Goal: Book appointment/travel/reservation

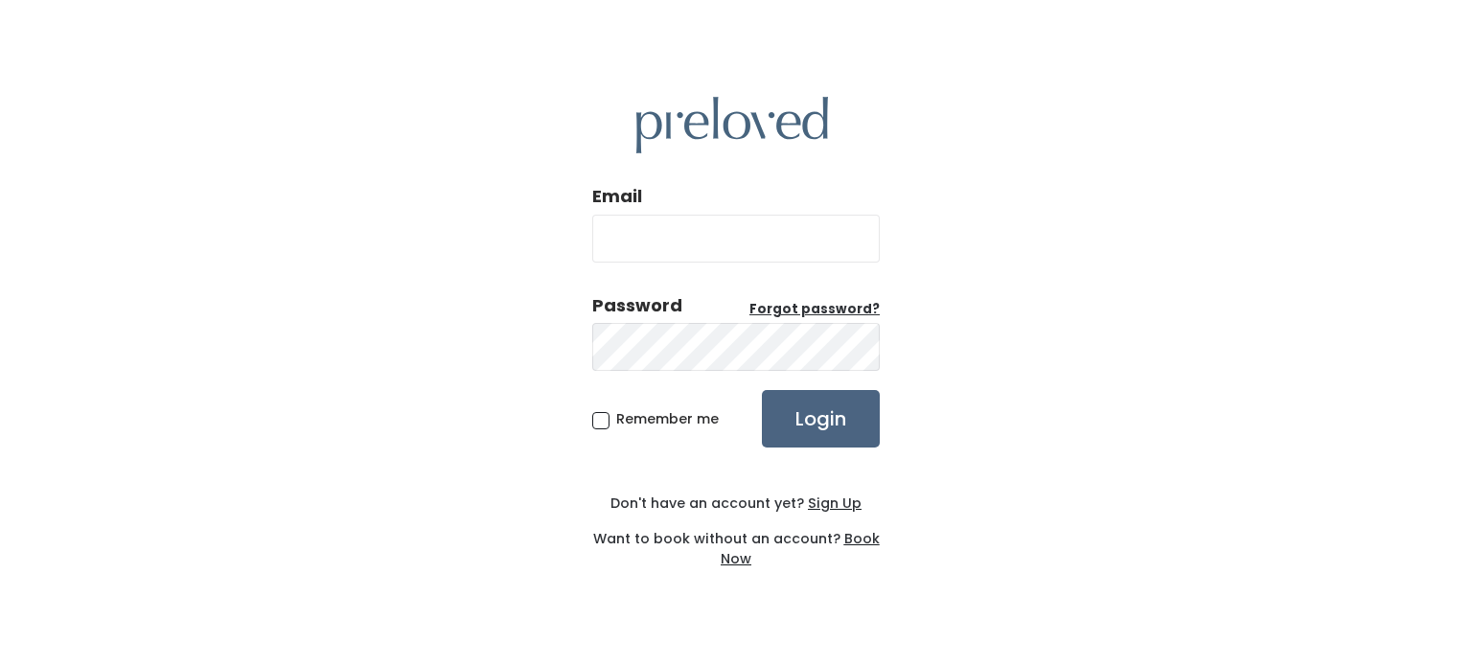
type input "[EMAIL_ADDRESS][DOMAIN_NAME]"
click at [812, 395] on input "Login" at bounding box center [821, 419] width 118 height 58
click at [810, 411] on input "Login" at bounding box center [821, 419] width 118 height 58
click at [616, 419] on span "Remember me" at bounding box center [667, 418] width 103 height 19
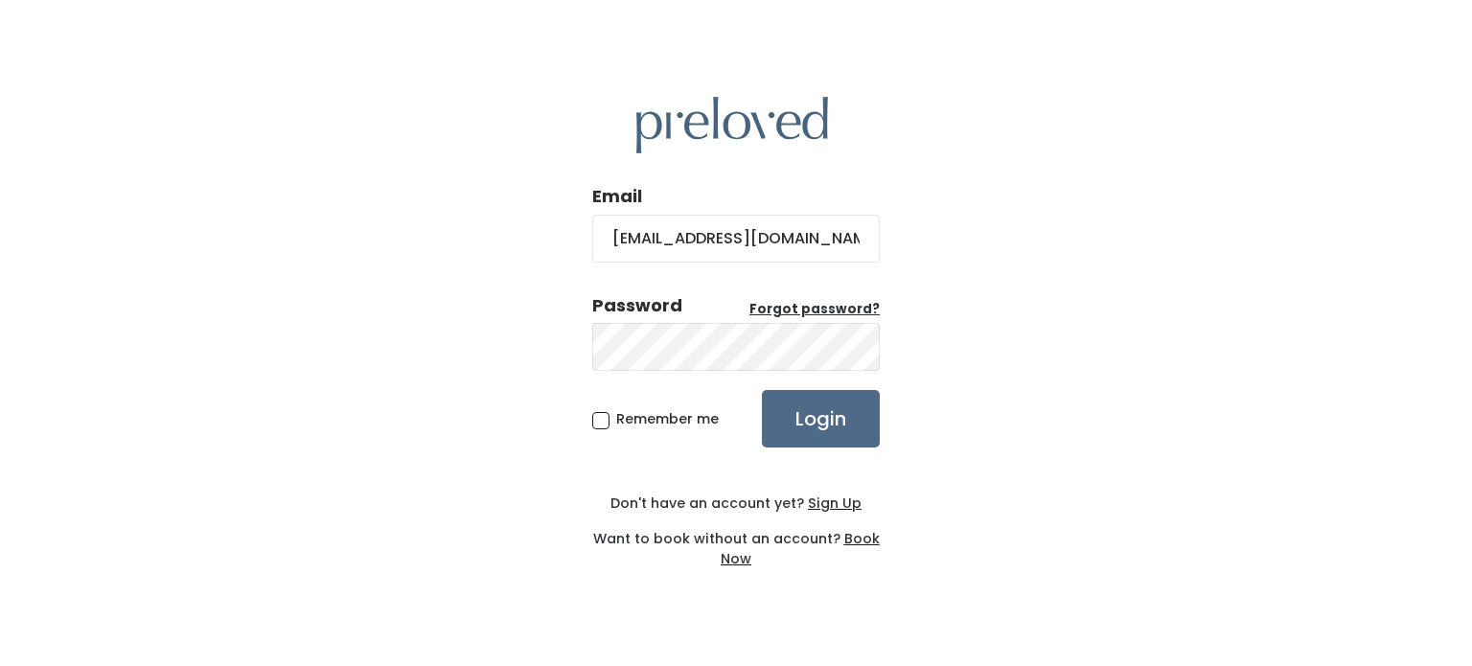
click at [616, 419] on input "Remember me" at bounding box center [622, 415] width 12 height 12
checkbox input "true"
click at [797, 424] on input "Login" at bounding box center [821, 419] width 118 height 58
click at [817, 444] on input "Login" at bounding box center [821, 419] width 118 height 58
click at [694, 128] on img at bounding box center [732, 125] width 192 height 57
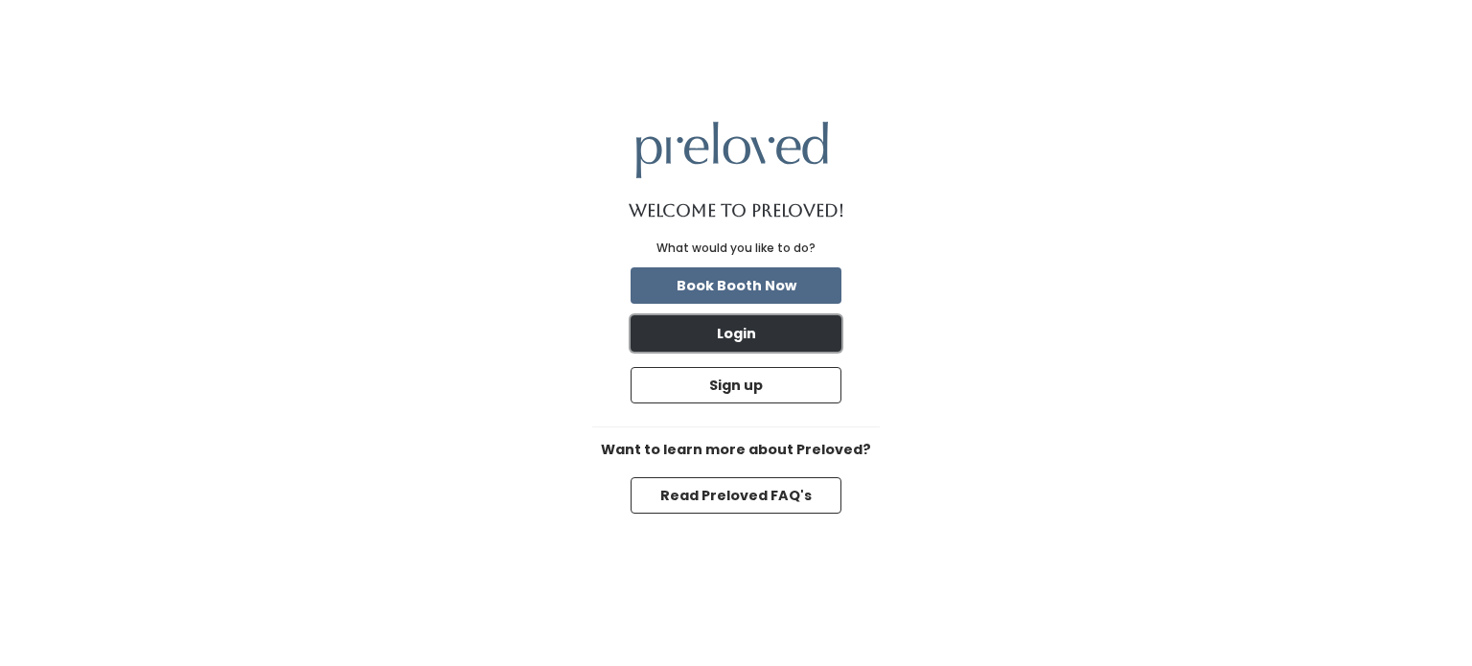
click at [738, 340] on button "Login" at bounding box center [736, 333] width 211 height 36
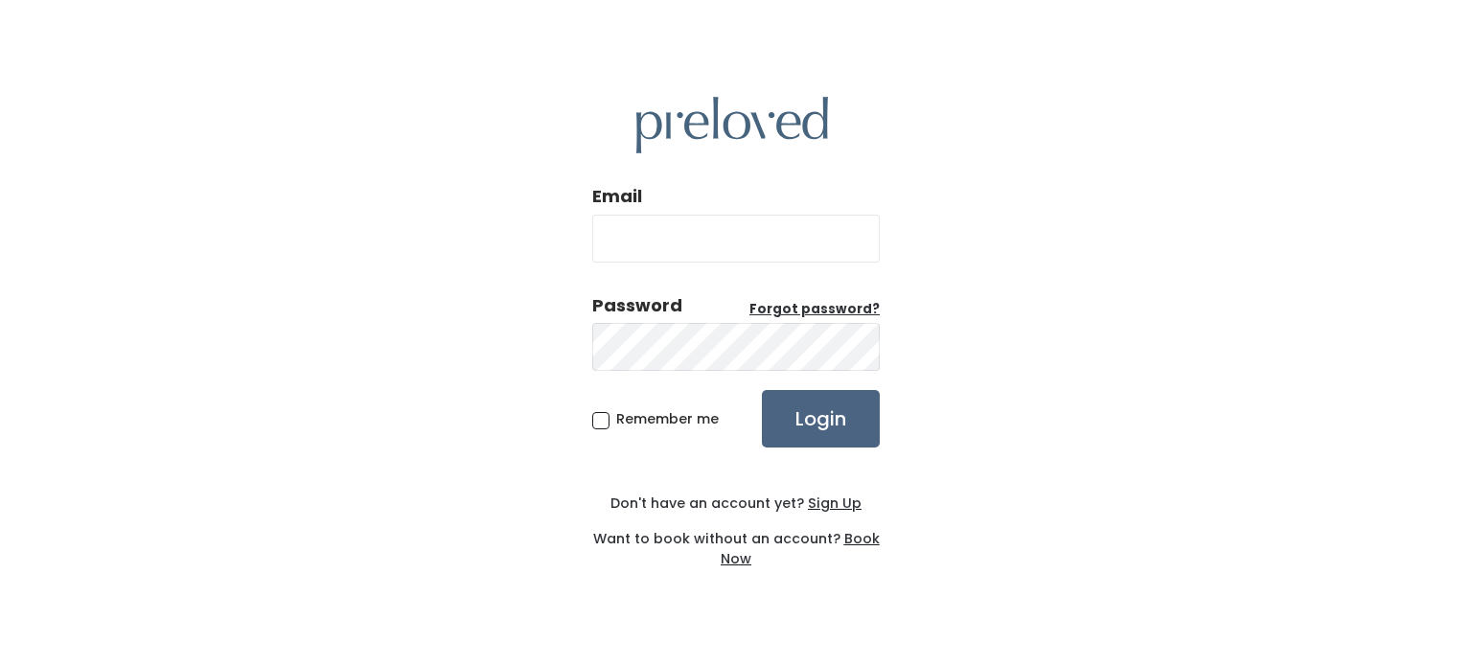
type input "[EMAIL_ADDRESS][DOMAIN_NAME]"
click at [790, 428] on input "Login" at bounding box center [821, 419] width 118 height 58
click at [777, 319] on div "Password Forgot password?" at bounding box center [736, 333] width 288 height 81
click at [762, 390] on input "Login" at bounding box center [821, 419] width 118 height 58
click at [698, 241] on input "[EMAIL_ADDRESS][DOMAIN_NAME]" at bounding box center [736, 239] width 288 height 48
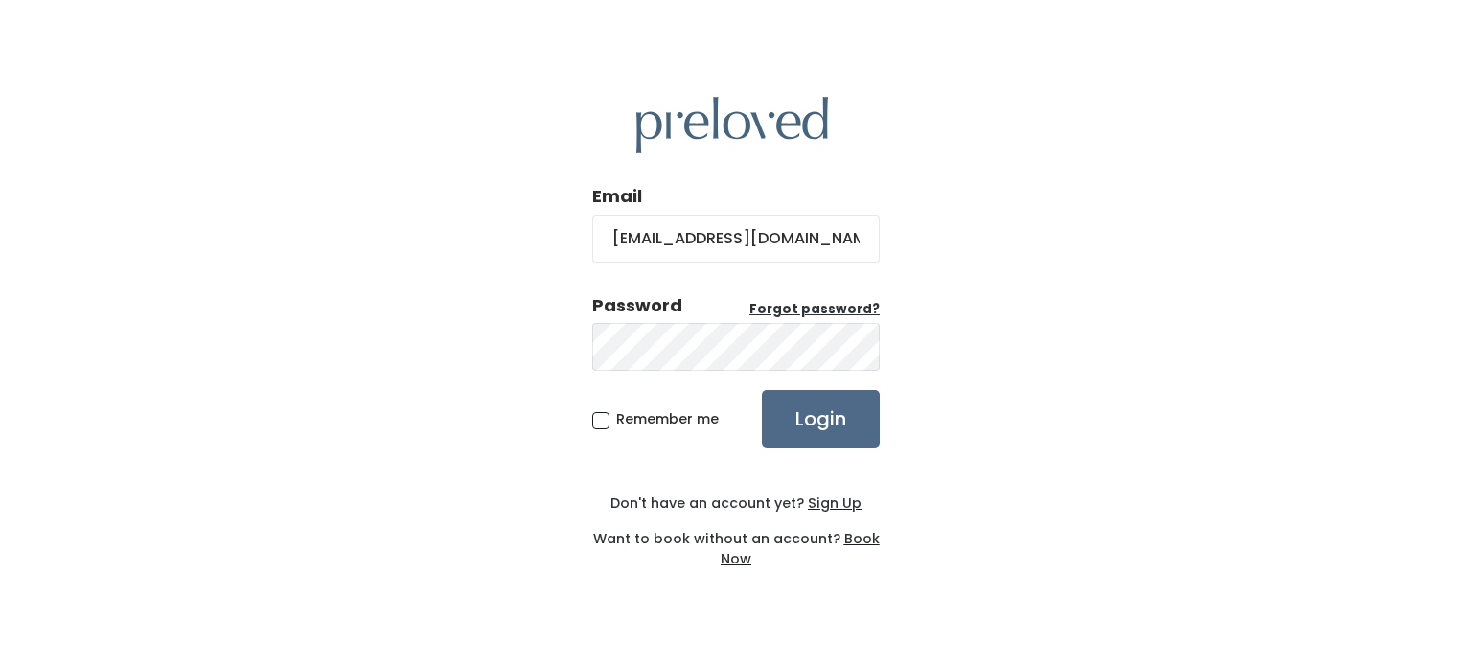
click at [698, 241] on input "[EMAIL_ADDRESS][DOMAIN_NAME]" at bounding box center [736, 239] width 288 height 48
type input "[EMAIL_ADDRESS][DOMAIN_NAME]"
click at [787, 421] on input "Login" at bounding box center [821, 419] width 118 height 58
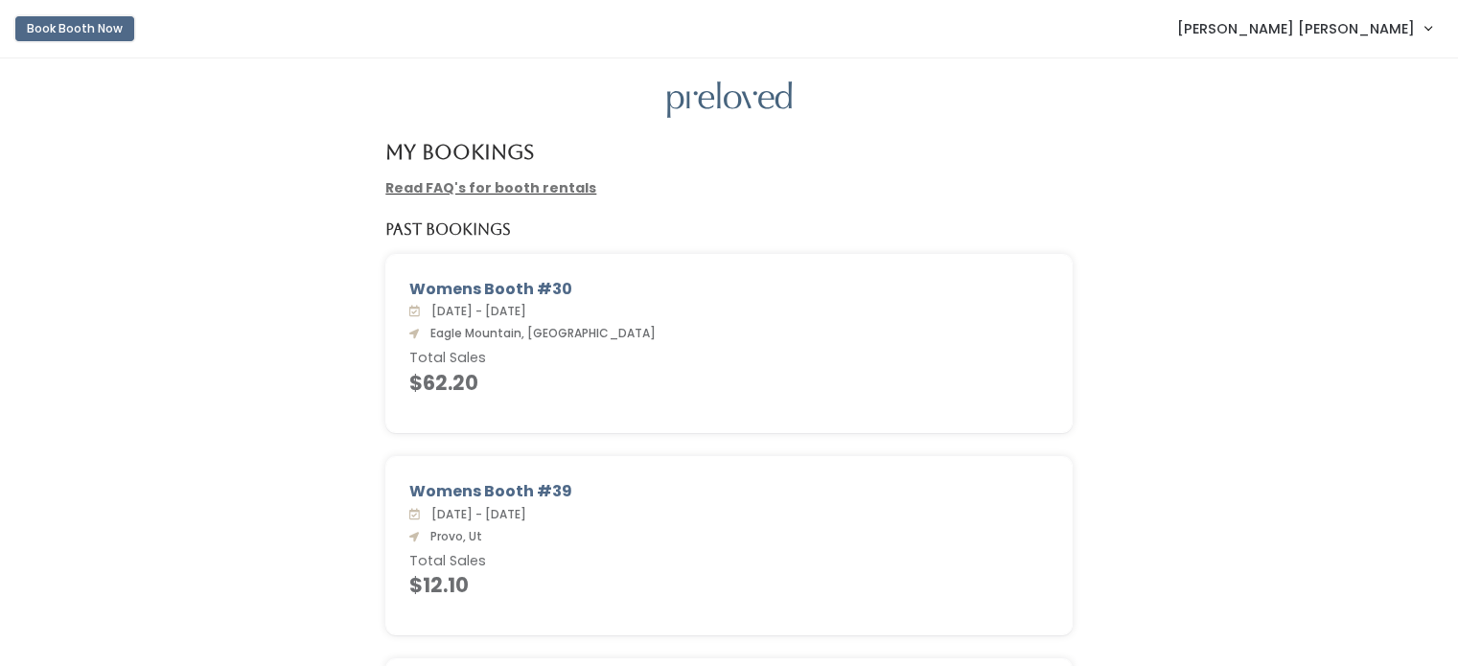
click at [100, 23] on button "Book Booth Now" at bounding box center [74, 28] width 119 height 25
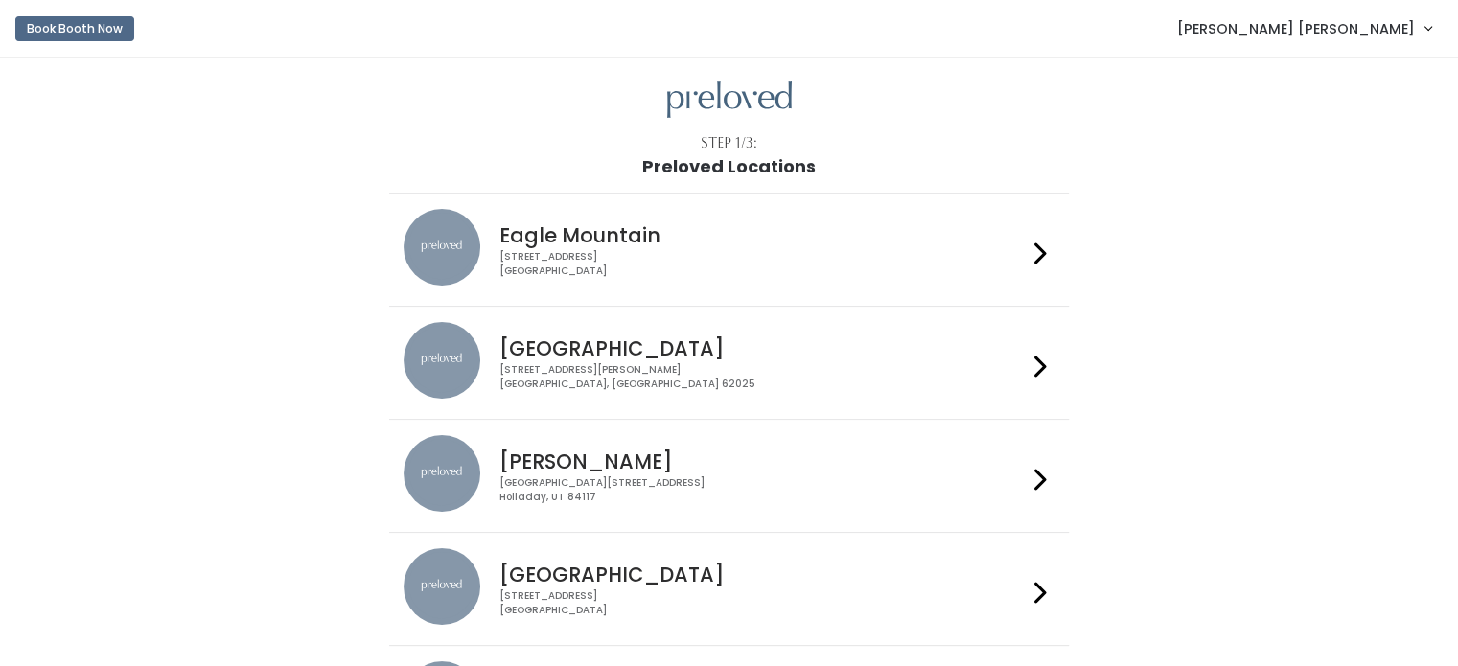
click at [751, 271] on div "4342 E Pony Express Pkwy Suite 200 Eagle Mountain, UT 84005" at bounding box center [762, 264] width 527 height 28
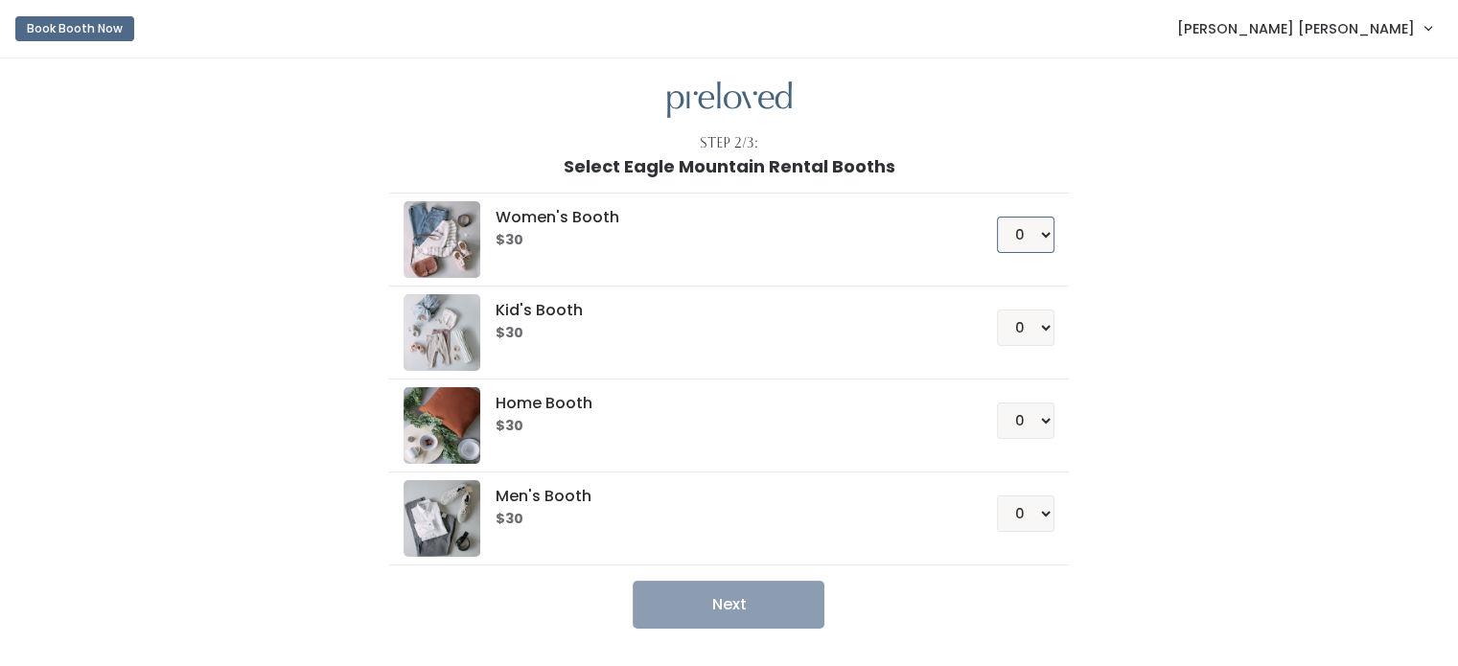
click at [1051, 251] on select "0 1 2 3 4" at bounding box center [1026, 235] width 58 height 36
select select "1"
click at [997, 217] on select "0 1 2 3 4" at bounding box center [1026, 235] width 58 height 36
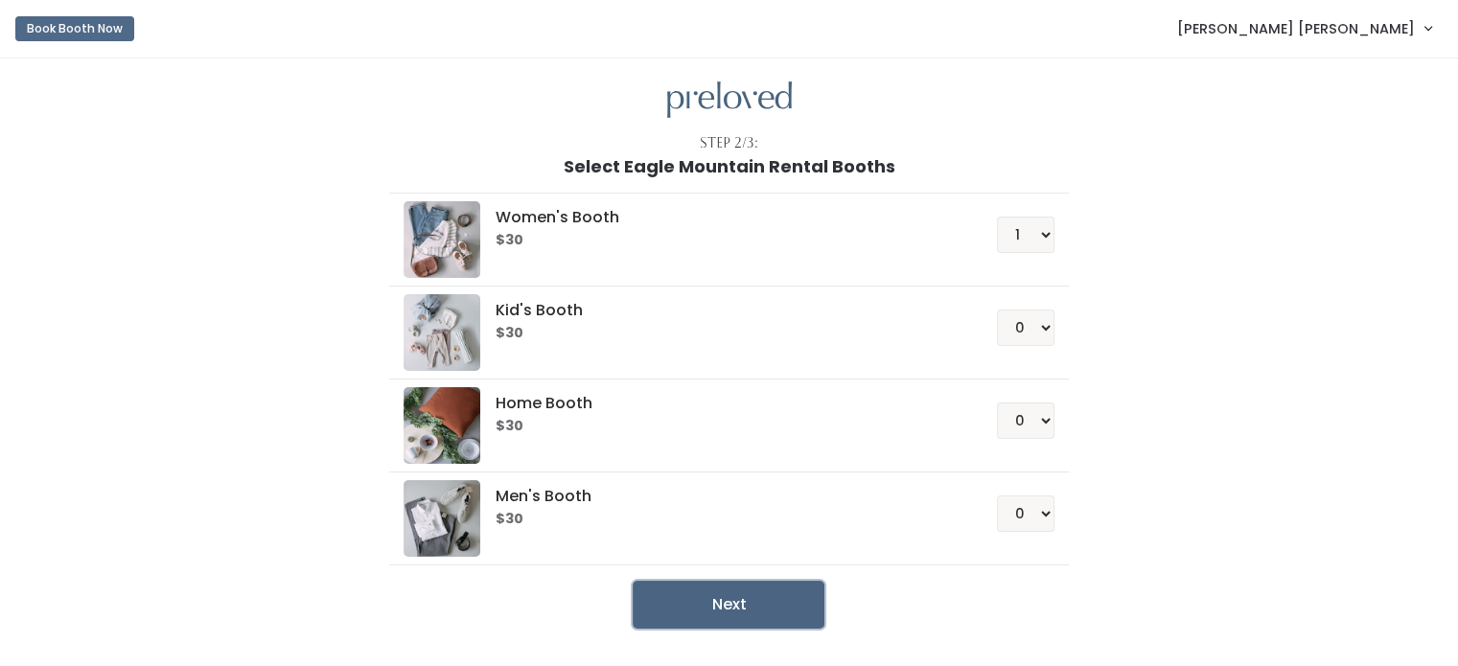
click at [693, 606] on button "Next" at bounding box center [729, 605] width 192 height 48
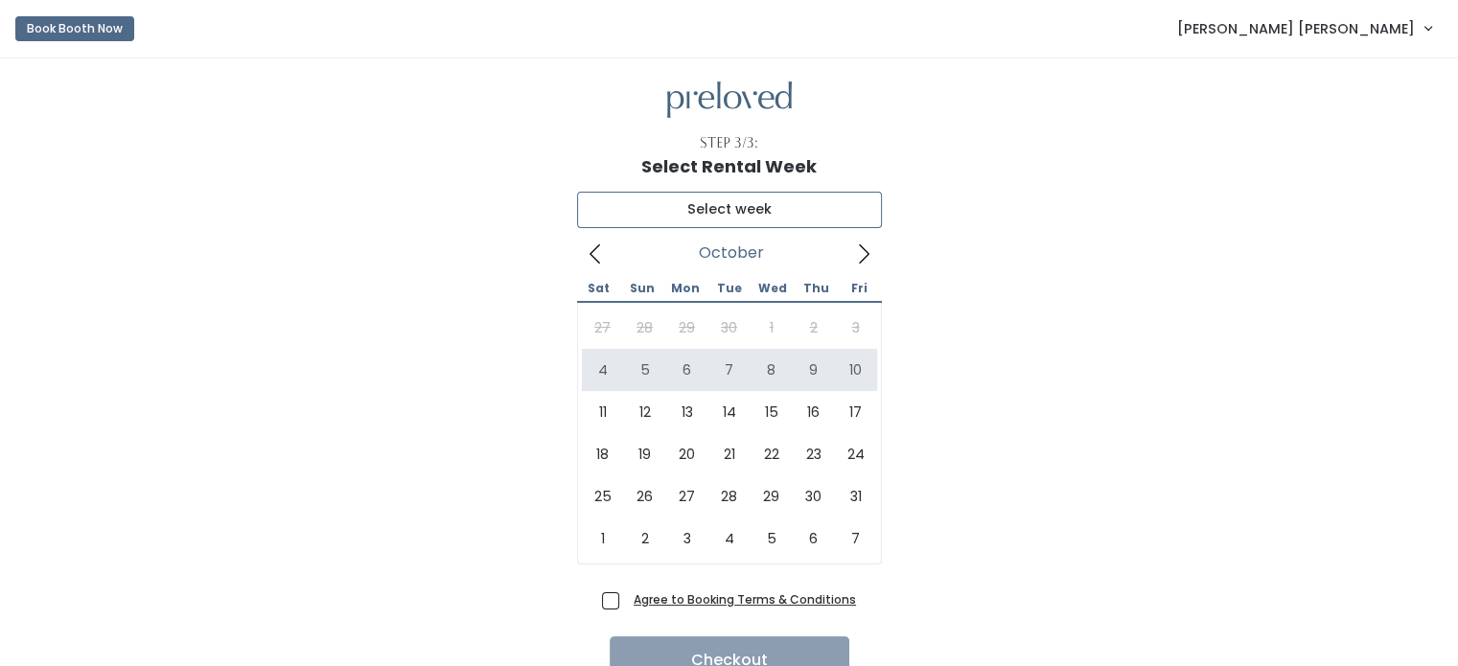
type input "October 4 to October 10"
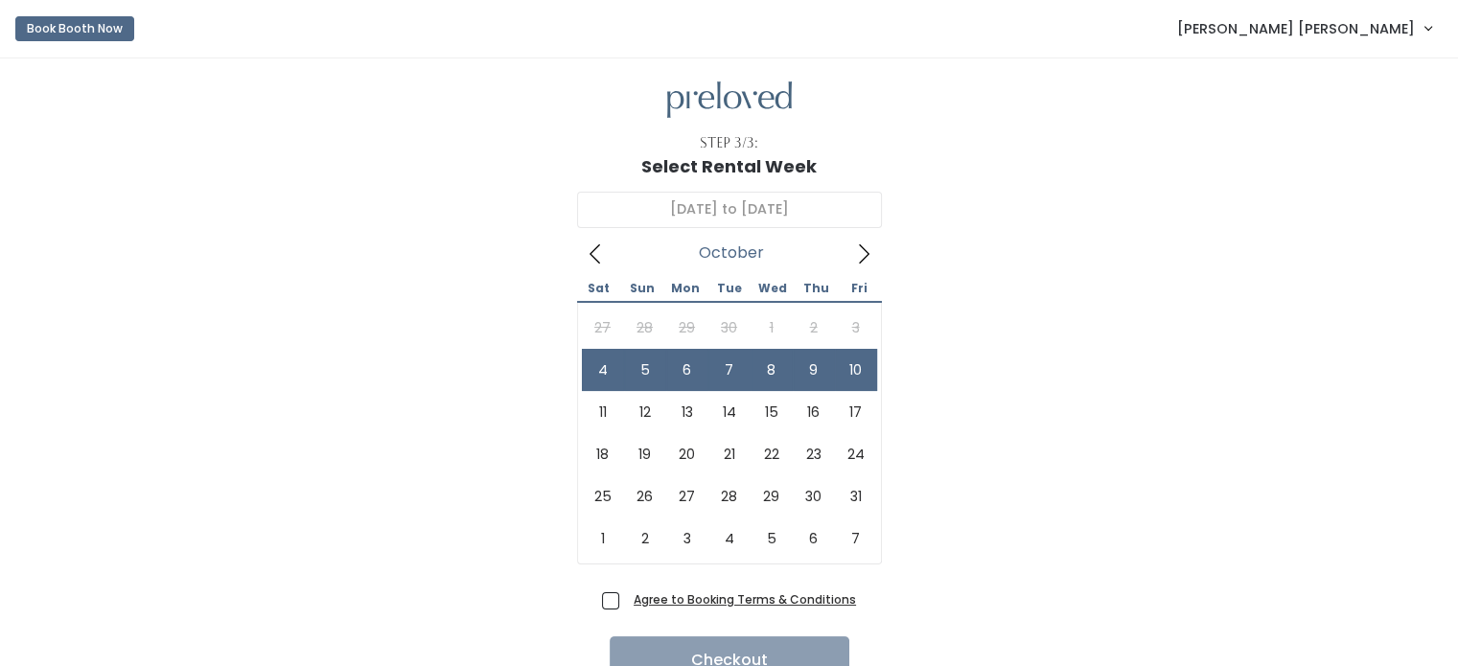
click at [978, 242] on div "October 4 to October 10 October 2025 Sat Sun Mon Tue Wed Thu Fri 27 28 29 30 1 …" at bounding box center [729, 380] width 1397 height 409
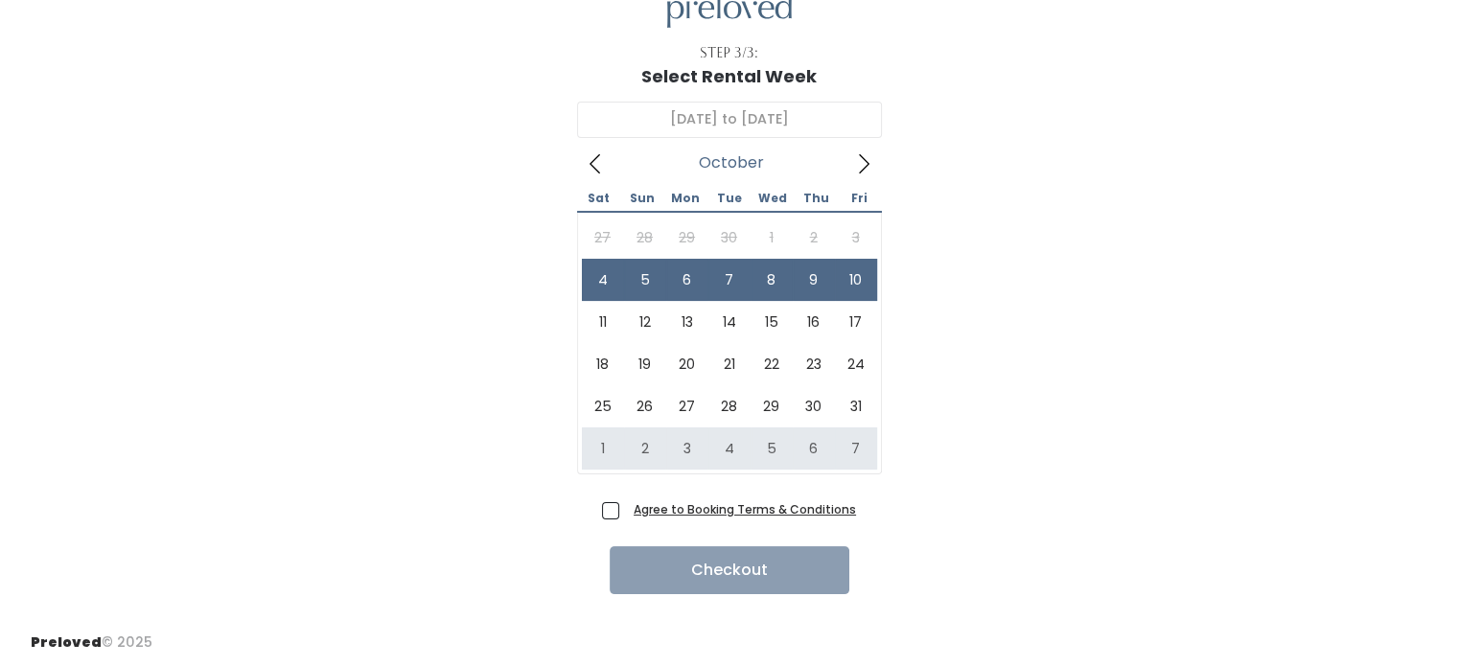
click at [626, 505] on span "Agree to Booking Terms & Conditions" at bounding box center [741, 508] width 230 height 19
click at [626, 505] on input "Agree to Booking Terms & Conditions" at bounding box center [632, 505] width 12 height 12
checkbox input "true"
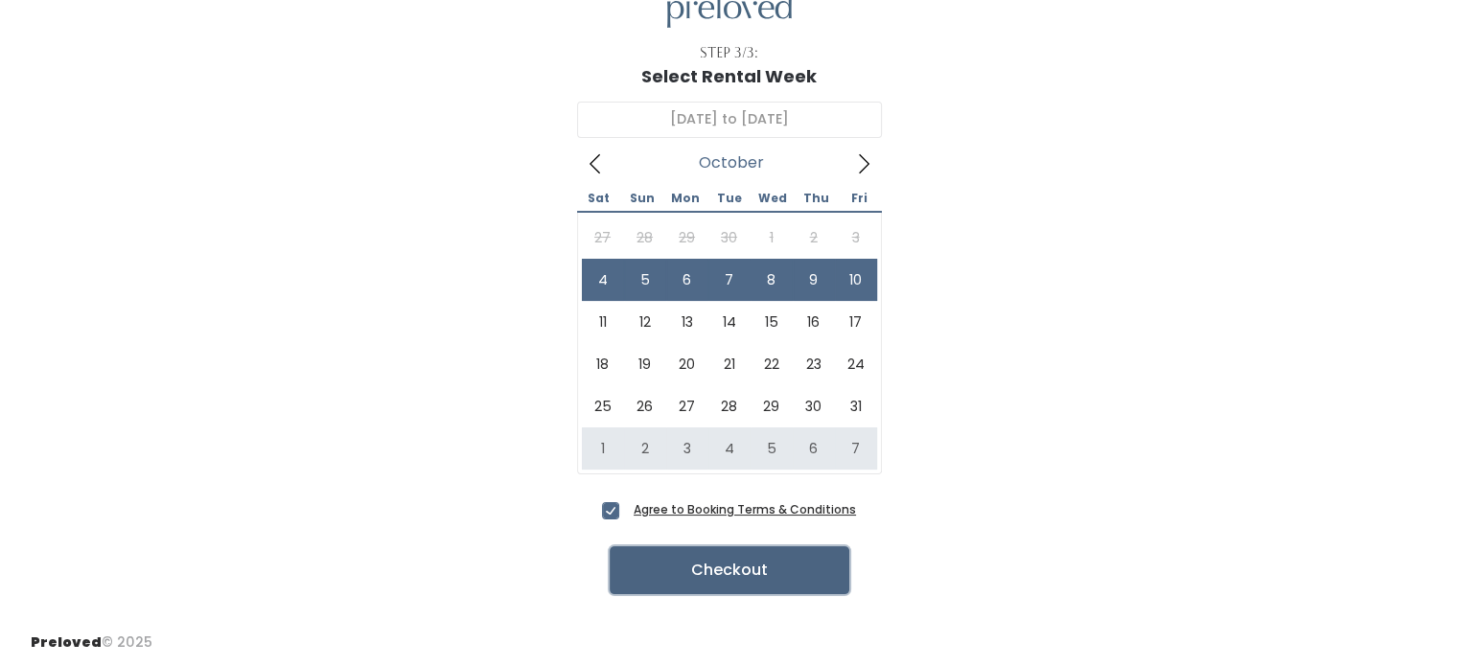
click at [659, 570] on button "Checkout" at bounding box center [730, 570] width 240 height 48
